Goal: Information Seeking & Learning: Learn about a topic

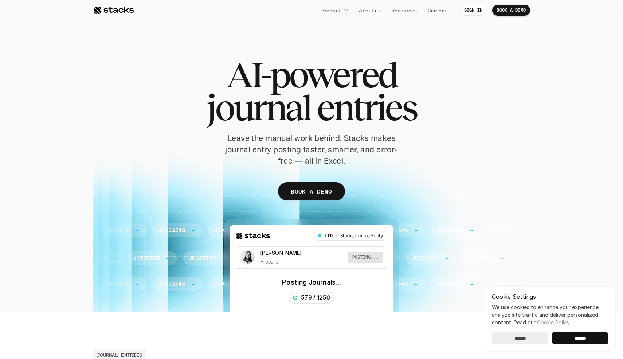
click at [589, 342] on input "******" at bounding box center [580, 338] width 56 height 12
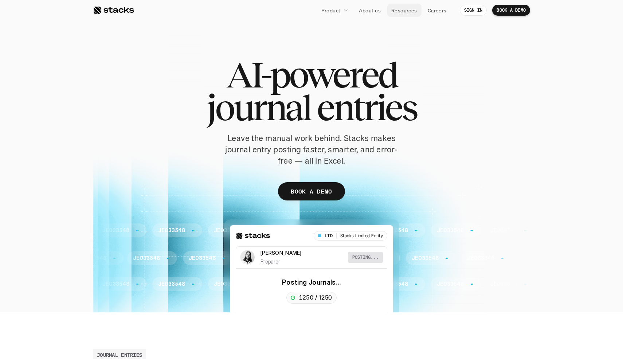
click at [406, 13] on p "Resources" at bounding box center [404, 11] width 26 height 8
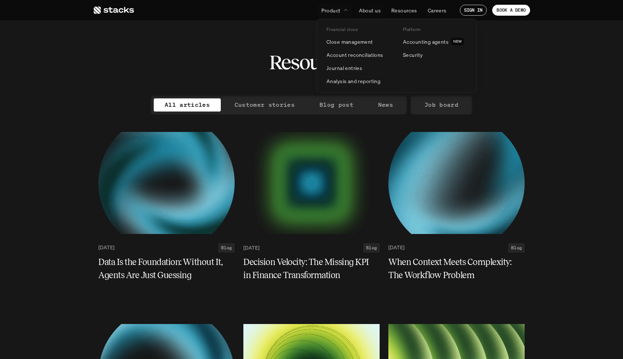
click at [341, 11] on link "Product" at bounding box center [335, 10] width 36 height 13
click at [353, 69] on p "Journal entries" at bounding box center [344, 68] width 36 height 8
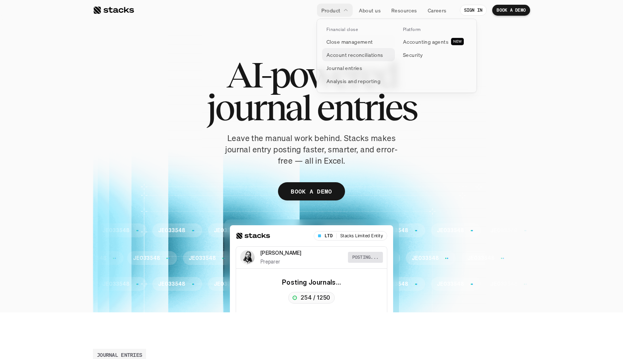
click at [359, 54] on p "Account reconciliations" at bounding box center [354, 55] width 57 height 8
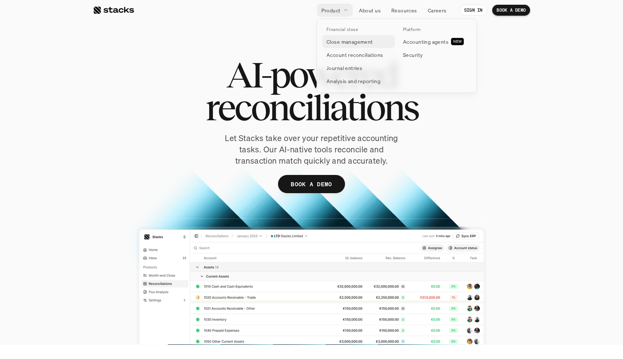
click at [352, 43] on p "Close management" at bounding box center [349, 42] width 47 height 8
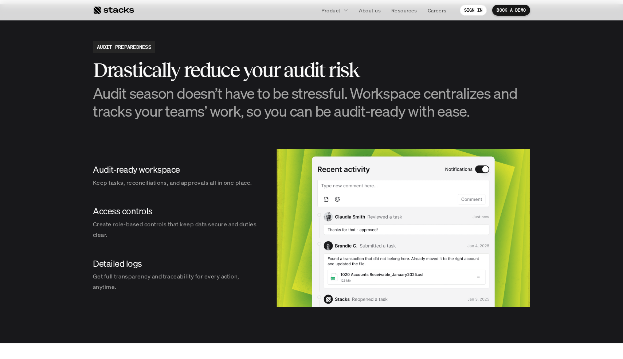
scroll to position [778, 0]
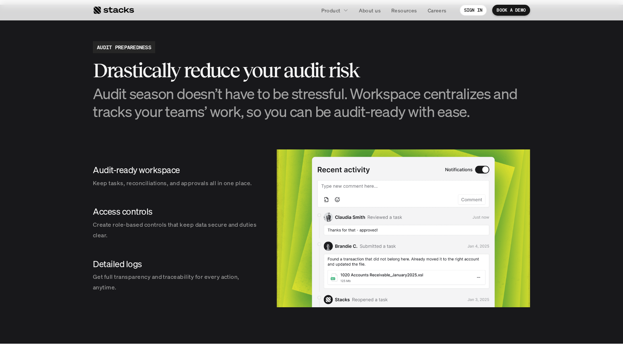
drag, startPoint x: 92, startPoint y: 88, endPoint x: 499, endPoint y: 108, distance: 406.8
click at [499, 107] on h3 "Audit season doesn’t have to be stressful. Workspace centralizes and tracks you…" at bounding box center [311, 102] width 437 height 36
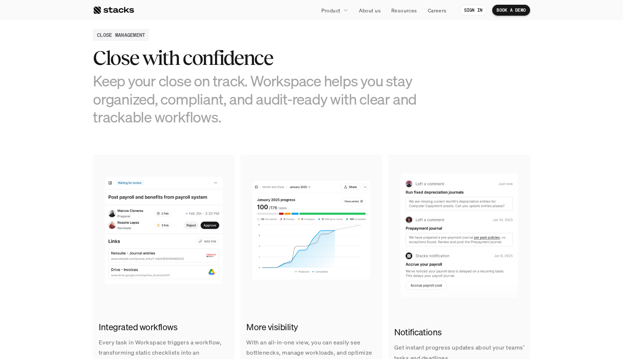
scroll to position [0, 0]
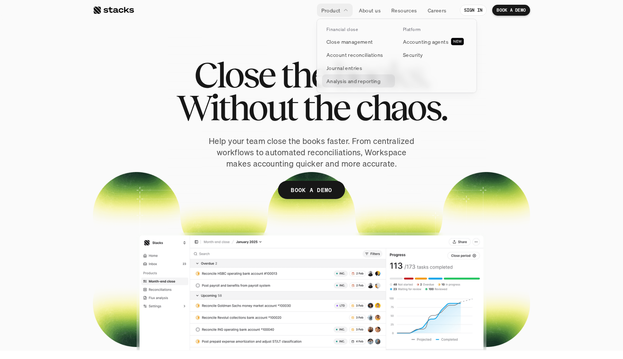
click at [360, 79] on p "Analysis and reporting" at bounding box center [353, 81] width 54 height 8
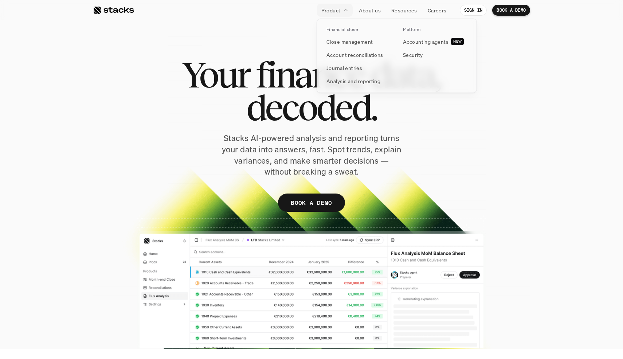
click at [341, 11] on link "Product" at bounding box center [335, 10] width 36 height 13
click at [346, 44] on p "Close management" at bounding box center [349, 42] width 47 height 8
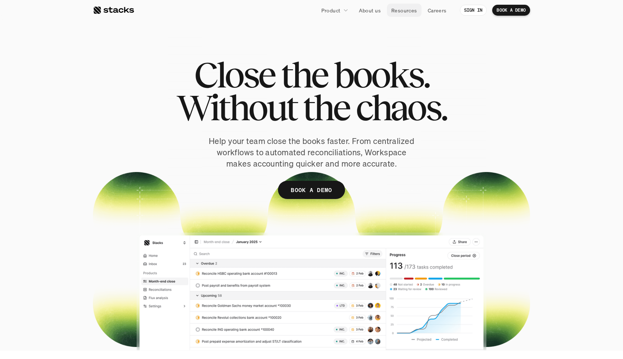
click at [401, 12] on p "Resources" at bounding box center [404, 11] width 26 height 8
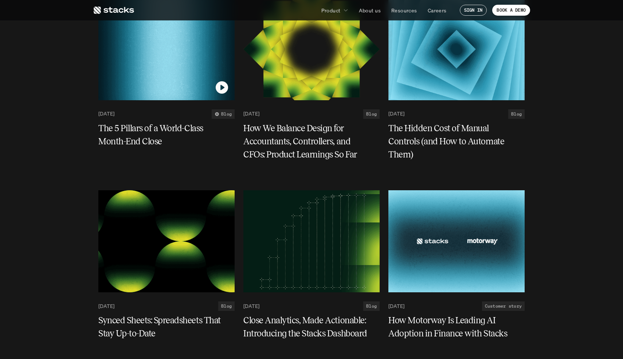
scroll to position [1094, 0]
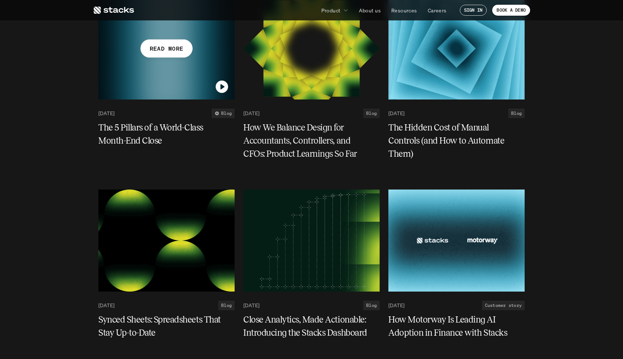
click at [148, 141] on h5 "The 5 Pillars of a World-Class Month-End Close" at bounding box center [161, 134] width 127 height 26
